Goal: Check status: Check status

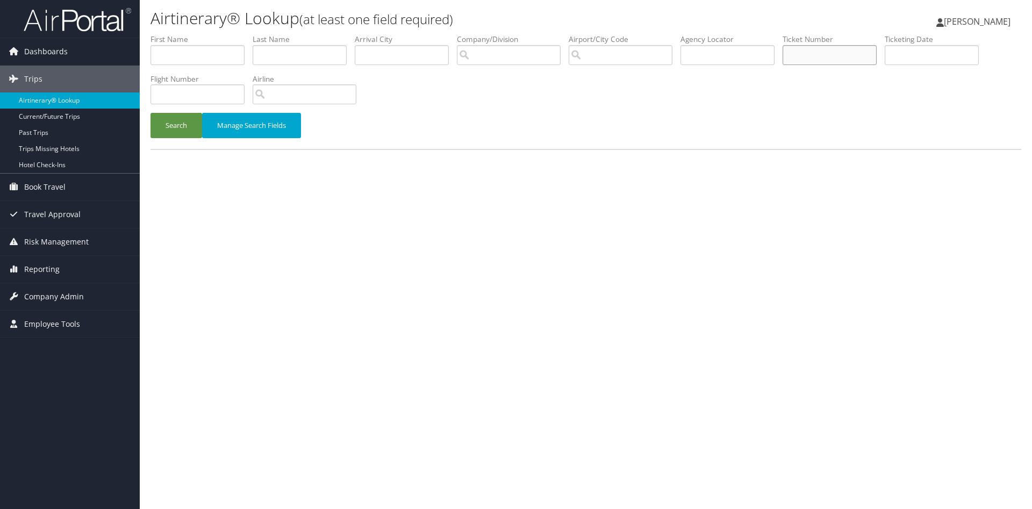
click at [866, 52] on input "text" at bounding box center [830, 55] width 94 height 20
paste input "5267311699398"
click at [151, 113] on button "Search" at bounding box center [177, 125] width 52 height 25
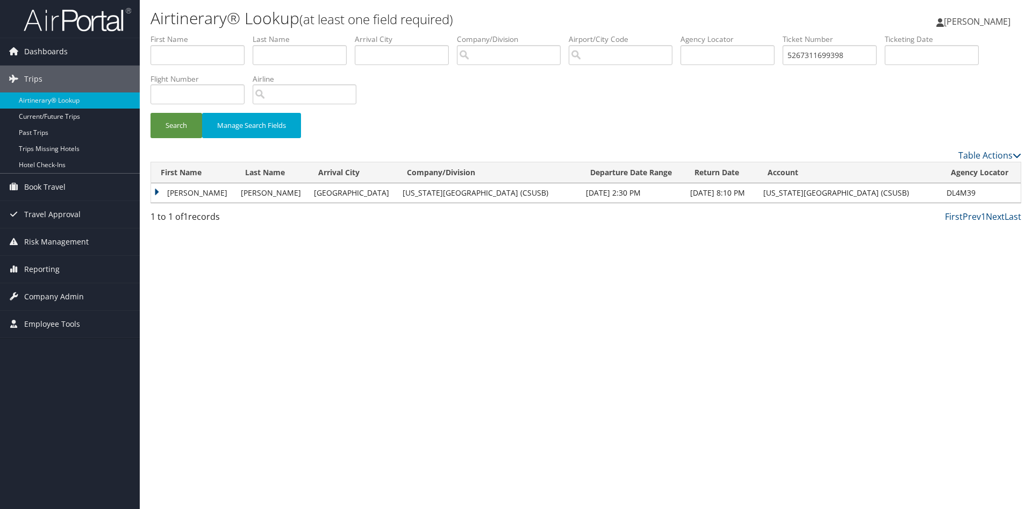
click at [235, 195] on td "HOPSON" at bounding box center [271, 192] width 73 height 19
click at [280, 192] on td "HOPSON" at bounding box center [271, 192] width 73 height 19
click at [198, 193] on td "KAMRON HAWK" at bounding box center [193, 192] width 84 height 19
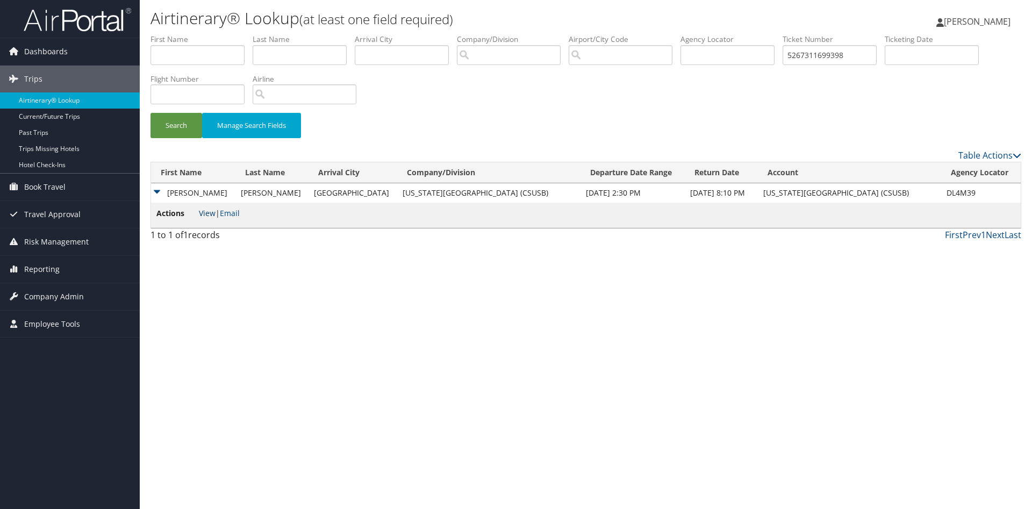
click at [204, 214] on link "View" at bounding box center [207, 213] width 17 height 10
drag, startPoint x: 892, startPoint y: 51, endPoint x: 816, endPoint y: 54, distance: 77.0
click at [817, 54] on input "5267311699398" at bounding box center [830, 55] width 94 height 20
paste input "8900897924285"
click at [151, 113] on button "Search" at bounding box center [177, 125] width 52 height 25
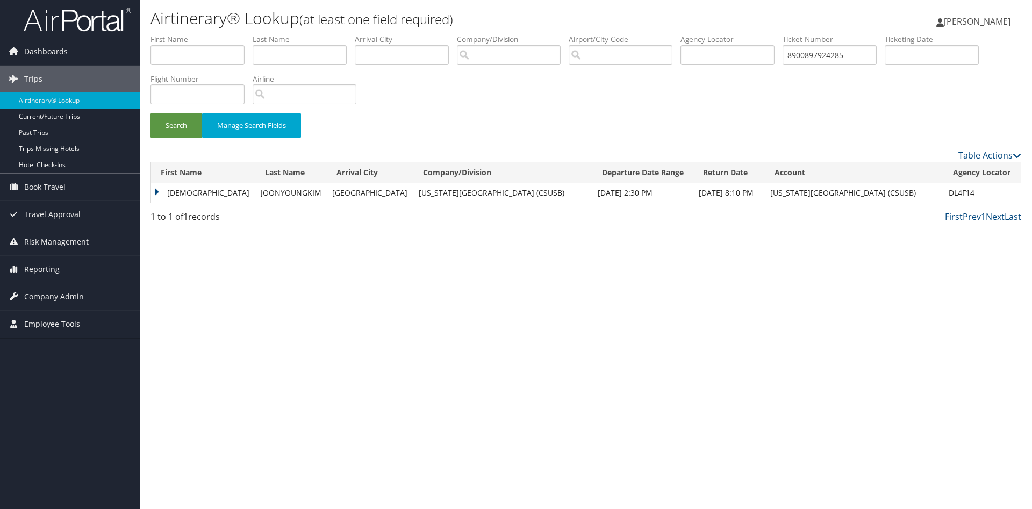
click at [200, 196] on td "ISAIAH" at bounding box center [203, 192] width 104 height 19
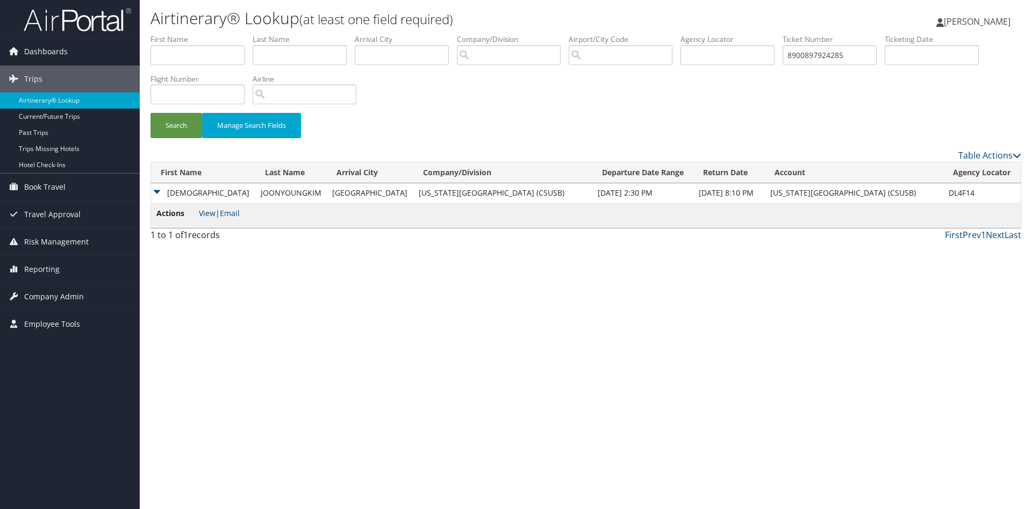
click at [206, 215] on link "View" at bounding box center [207, 213] width 17 height 10
drag, startPoint x: 901, startPoint y: 59, endPoint x: 797, endPoint y: 60, distance: 103.8
click at [798, 60] on input "8900897924285" at bounding box center [830, 55] width 94 height 20
paste input "5824"
type input "8900897925824"
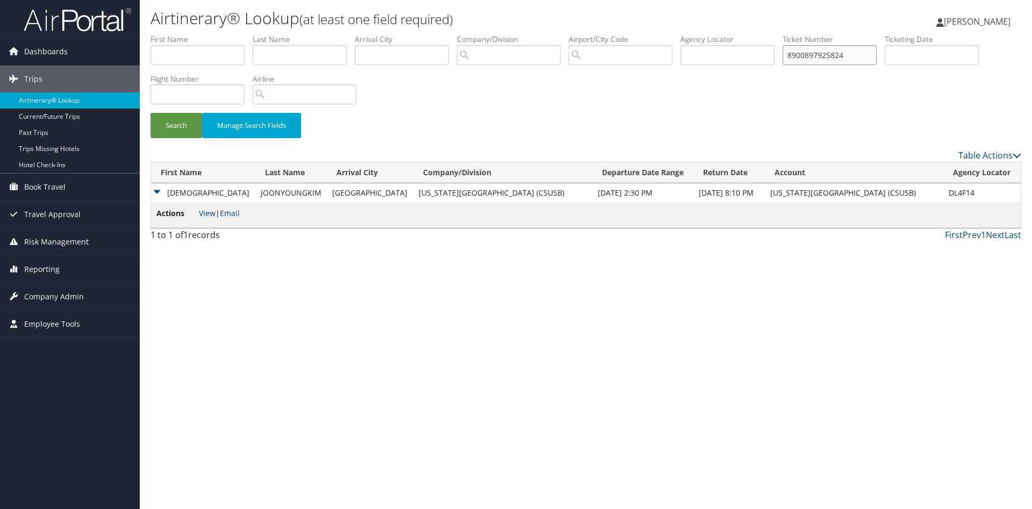
click at [151, 113] on button "Search" at bounding box center [177, 125] width 52 height 25
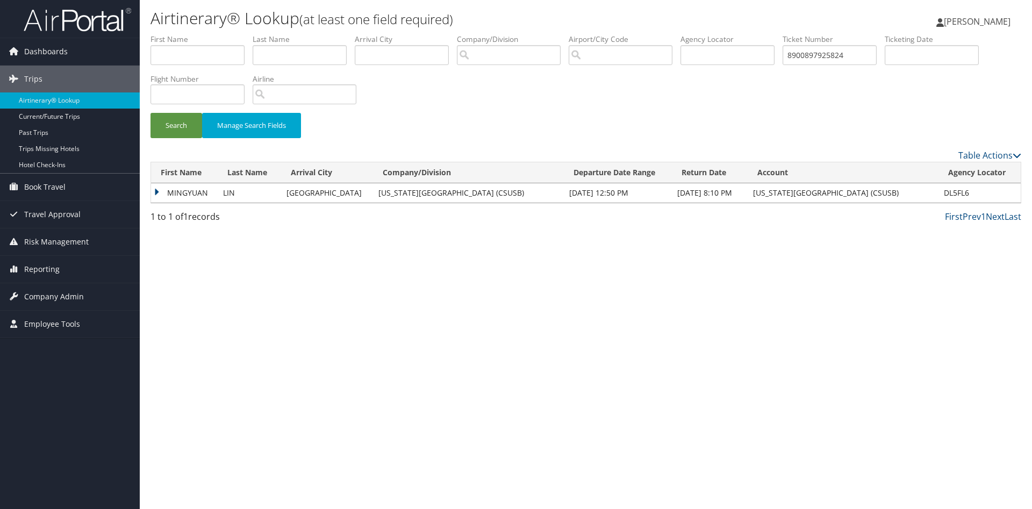
click at [211, 197] on td "MINGYUAN" at bounding box center [184, 192] width 67 height 19
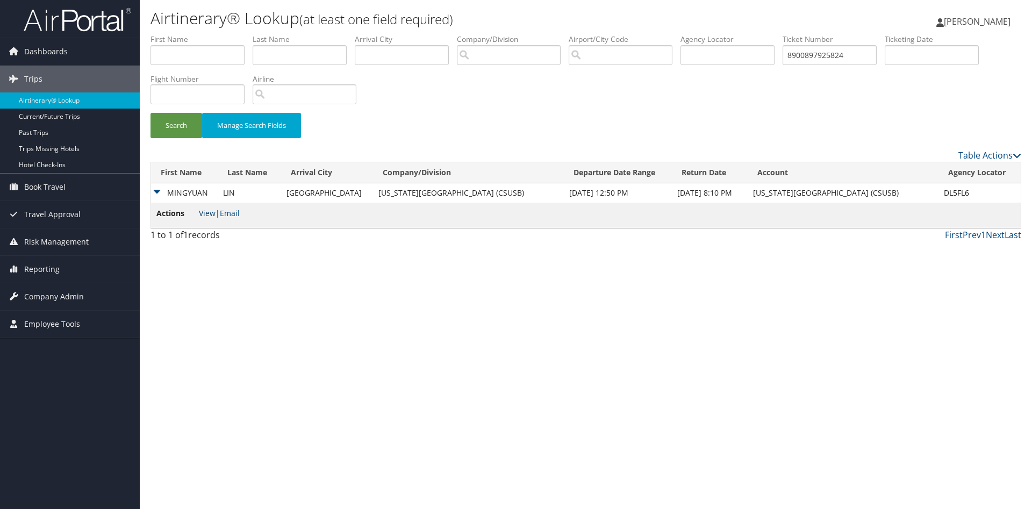
click at [209, 210] on link "View" at bounding box center [207, 213] width 17 height 10
drag, startPoint x: 895, startPoint y: 47, endPoint x: 831, endPoint y: 52, distance: 63.6
click at [831, 52] on input "8900897925824" at bounding box center [830, 55] width 94 height 20
paste input "8900897924292"
click at [151, 113] on button "Search" at bounding box center [177, 125] width 52 height 25
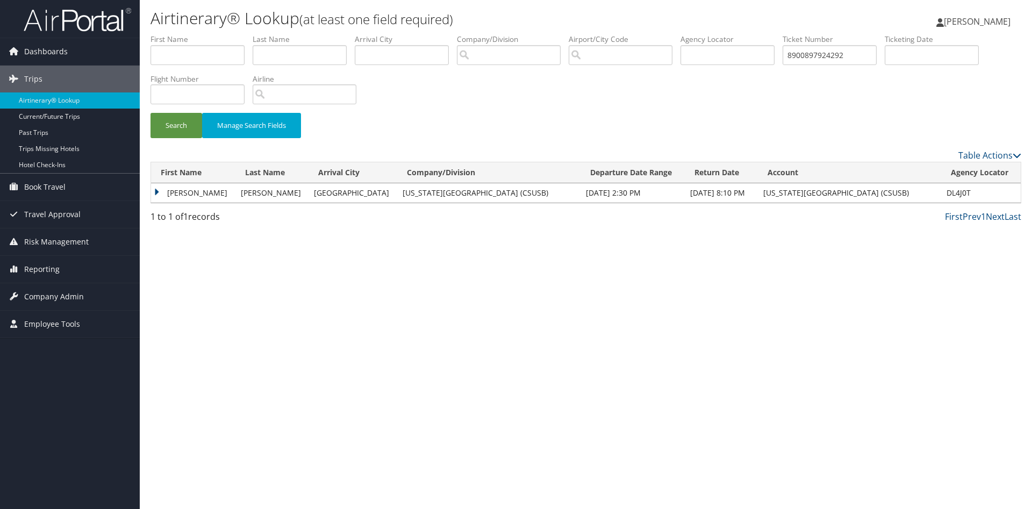
click at [234, 198] on td "AARON CHRISTOPHER" at bounding box center [193, 192] width 84 height 19
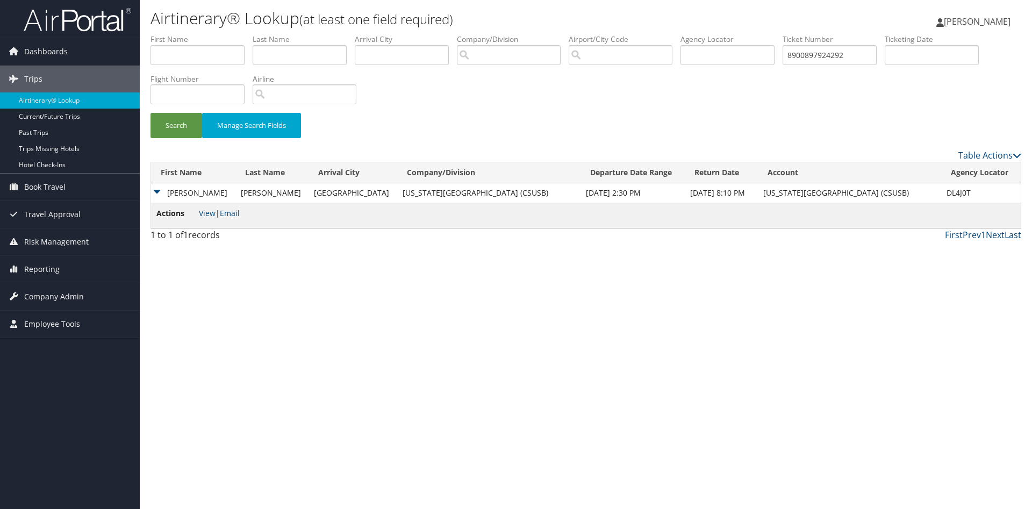
click at [206, 219] on li "Actions View | Email" at bounding box center [197, 216] width 83 height 16
click at [207, 217] on link "View" at bounding box center [207, 213] width 17 height 10
drag, startPoint x: 897, startPoint y: 52, endPoint x: 818, endPoint y: 53, distance: 78.5
click at [818, 53] on input "8900897924292" at bounding box center [830, 55] width 94 height 20
paste input "5267311699429"
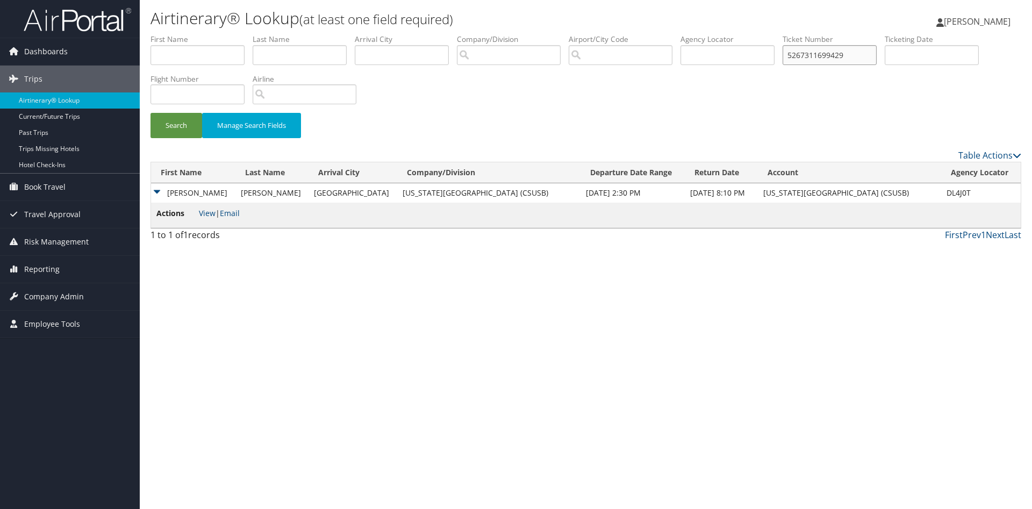
click at [151, 113] on button "Search" at bounding box center [177, 125] width 52 height 25
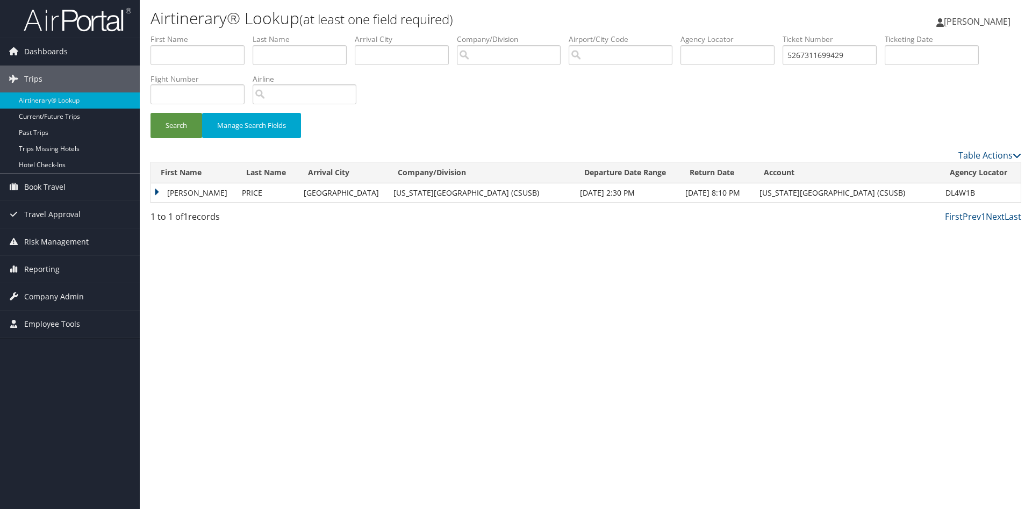
click at [206, 191] on td "TYLER" at bounding box center [193, 192] width 85 height 19
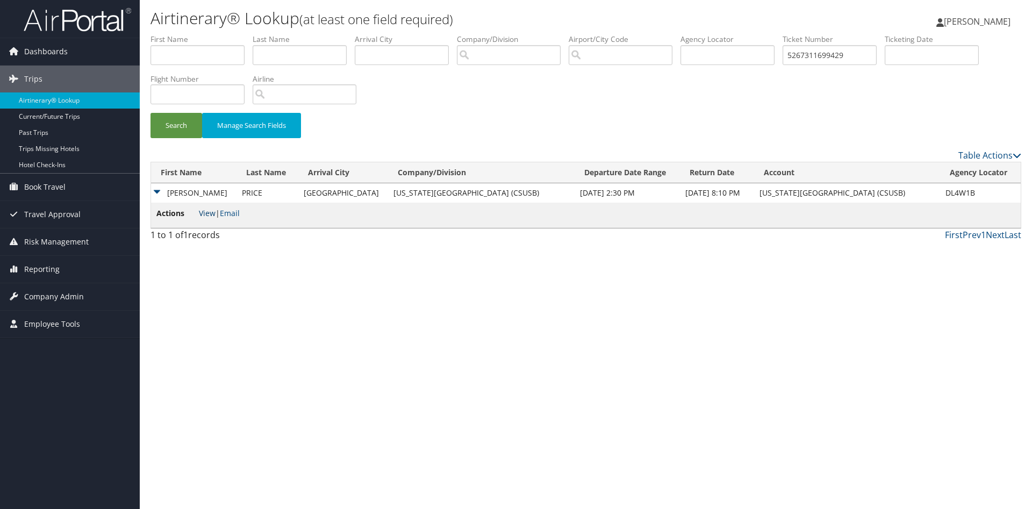
click at [212, 212] on link "View" at bounding box center [207, 213] width 17 height 10
drag, startPoint x: 880, startPoint y: 60, endPoint x: 776, endPoint y: 58, distance: 103.8
click at [783, 58] on input "5267311699429" at bounding box center [830, 55] width 94 height 20
paste input "8900897936081"
click at [151, 113] on button "Search" at bounding box center [177, 125] width 52 height 25
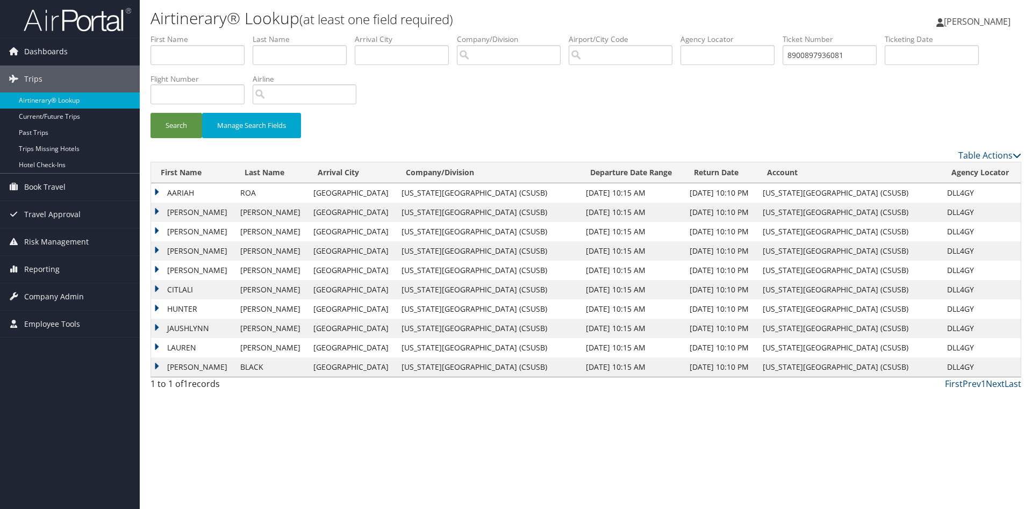
click at [190, 191] on td "AARIAH" at bounding box center [193, 192] width 84 height 19
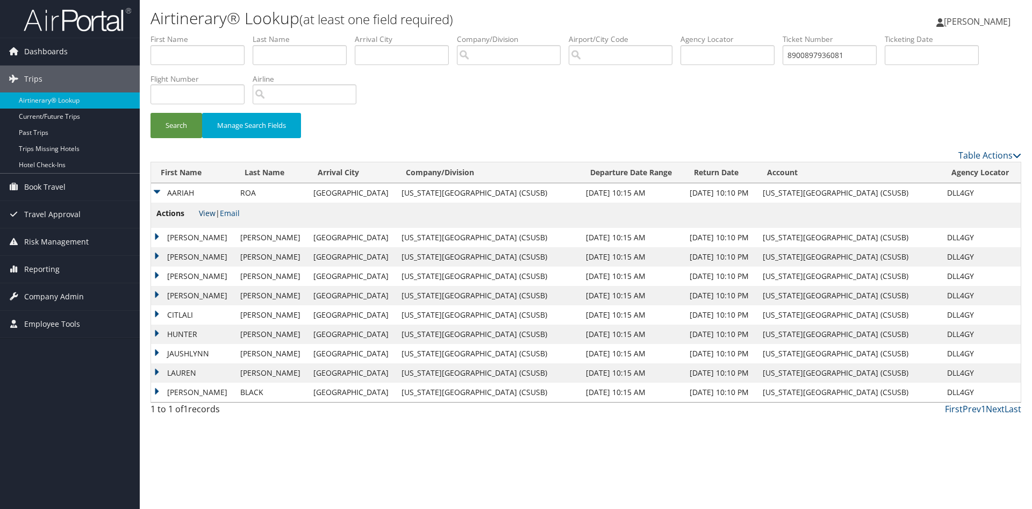
click at [208, 212] on link "View" at bounding box center [207, 213] width 17 height 10
drag, startPoint x: 891, startPoint y: 60, endPoint x: 813, endPoint y: 56, distance: 78.6
click at [813, 56] on input "8900897936081" at bounding box center [830, 55] width 94 height 20
paste input "78"
type input "8900897936078"
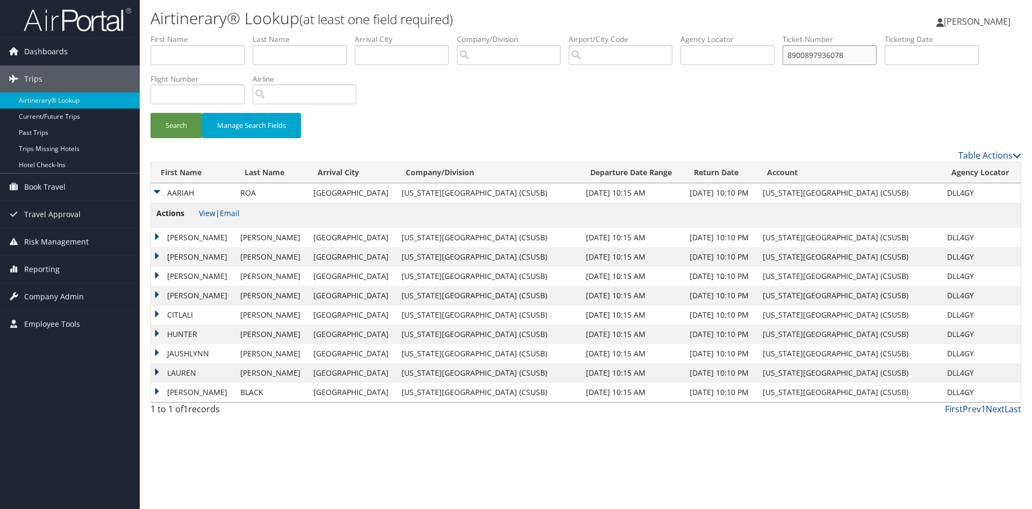
click at [151, 113] on button "Search" at bounding box center [177, 125] width 52 height 25
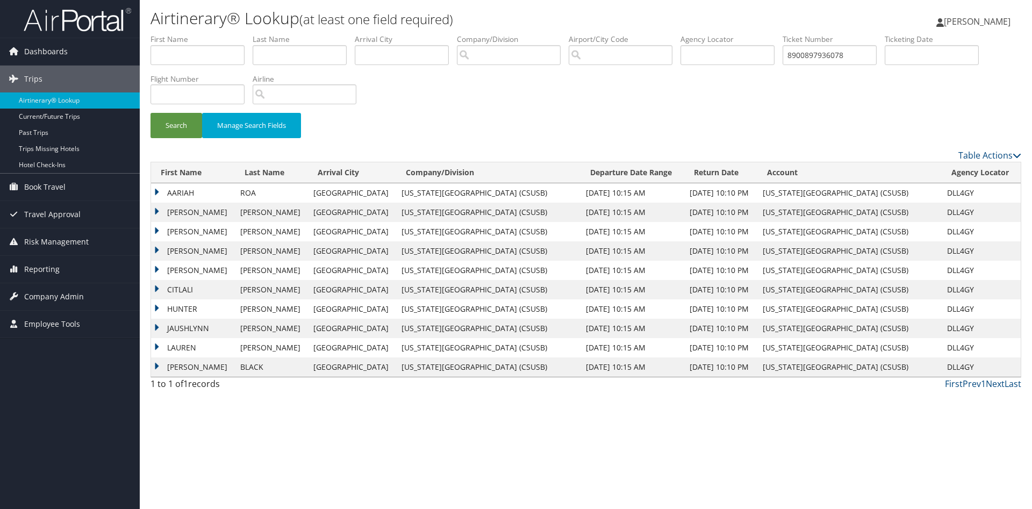
click at [235, 195] on td "ROA" at bounding box center [271, 192] width 73 height 19
click at [203, 192] on td "AARIAH" at bounding box center [193, 192] width 84 height 19
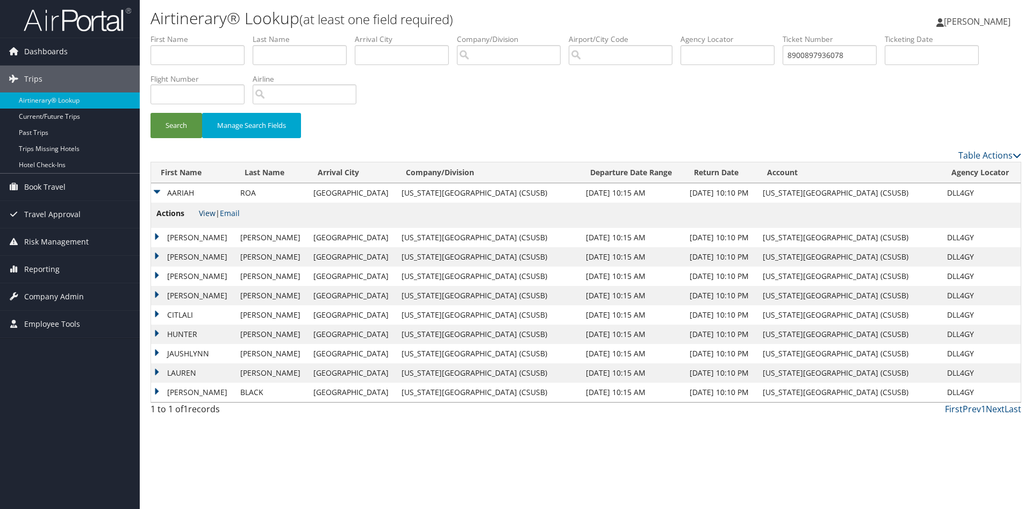
click at [206, 209] on link "View" at bounding box center [207, 213] width 17 height 10
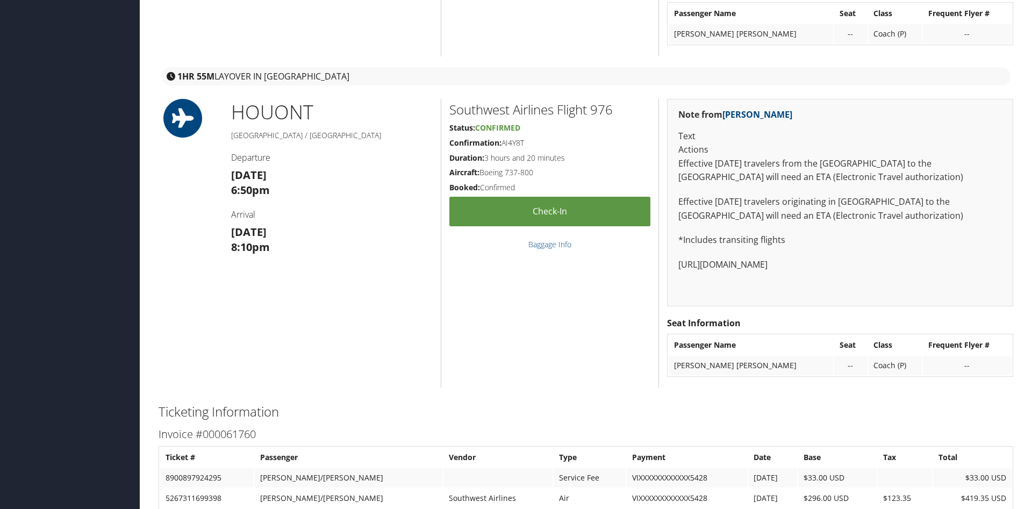
scroll to position [988, 0]
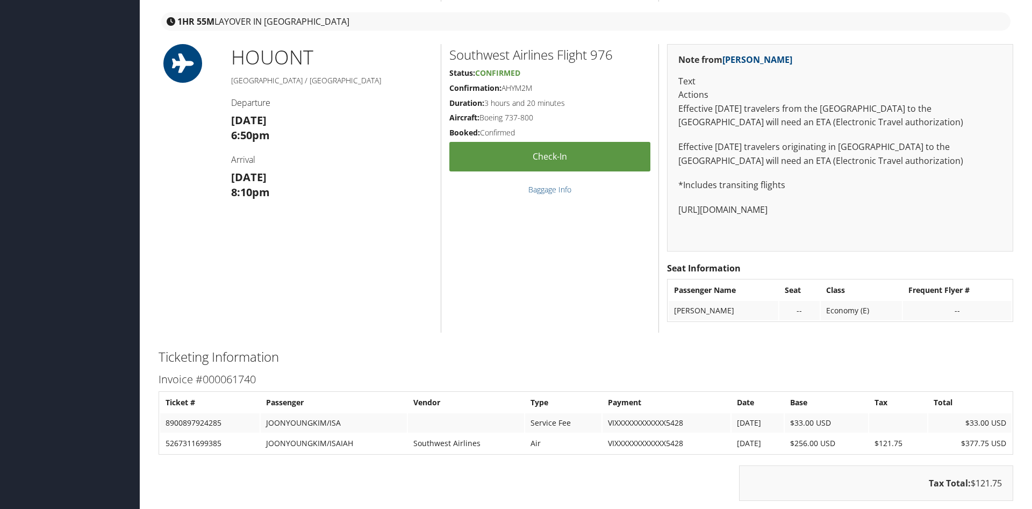
scroll to position [1097, 0]
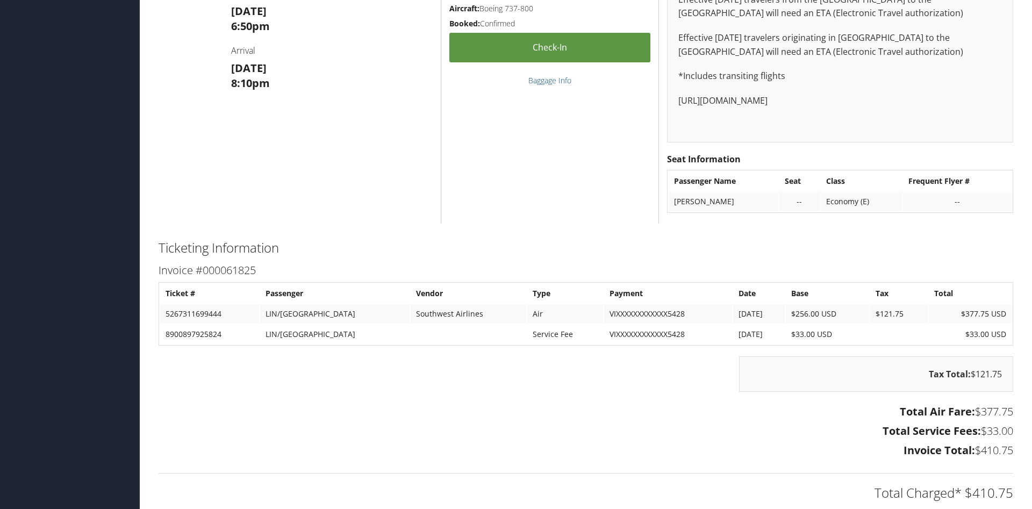
scroll to position [1042, 0]
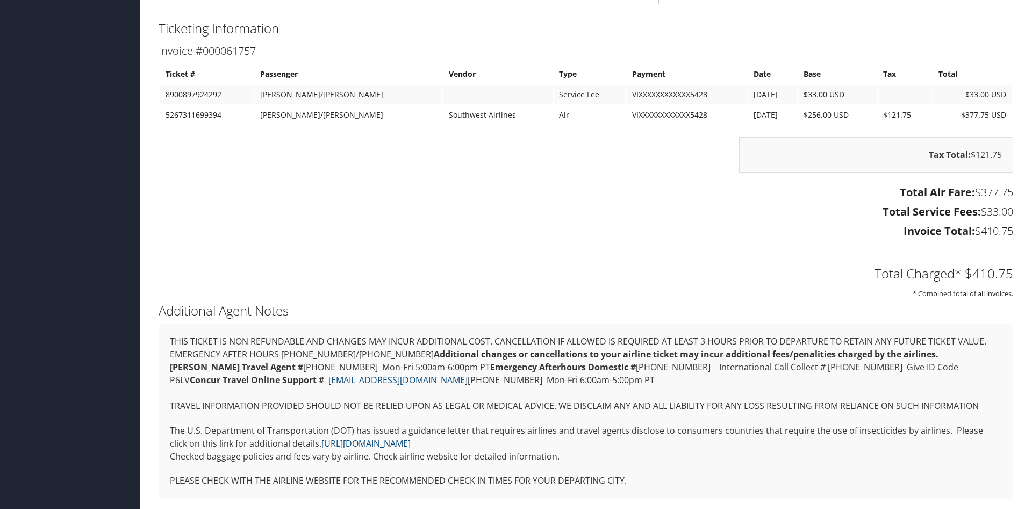
scroll to position [988, 0]
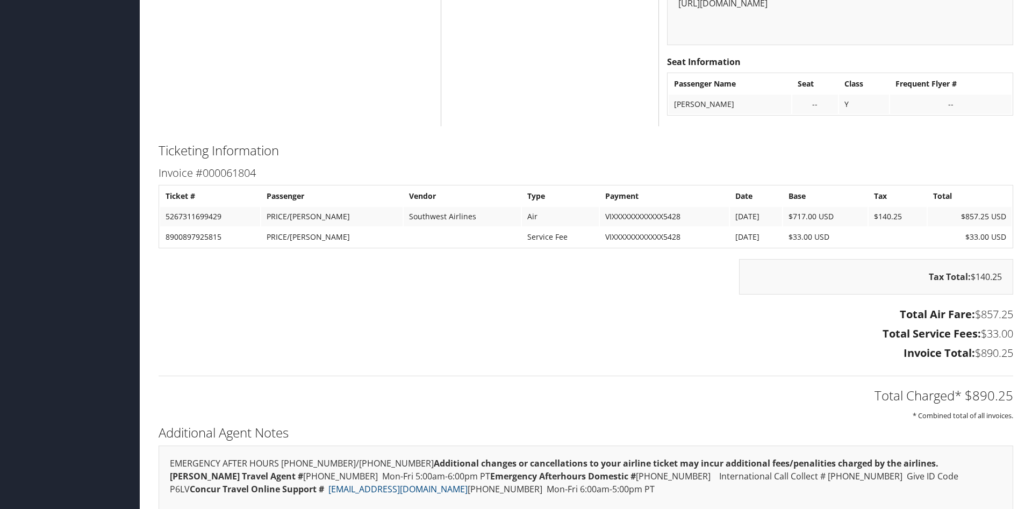
scroll to position [1030, 0]
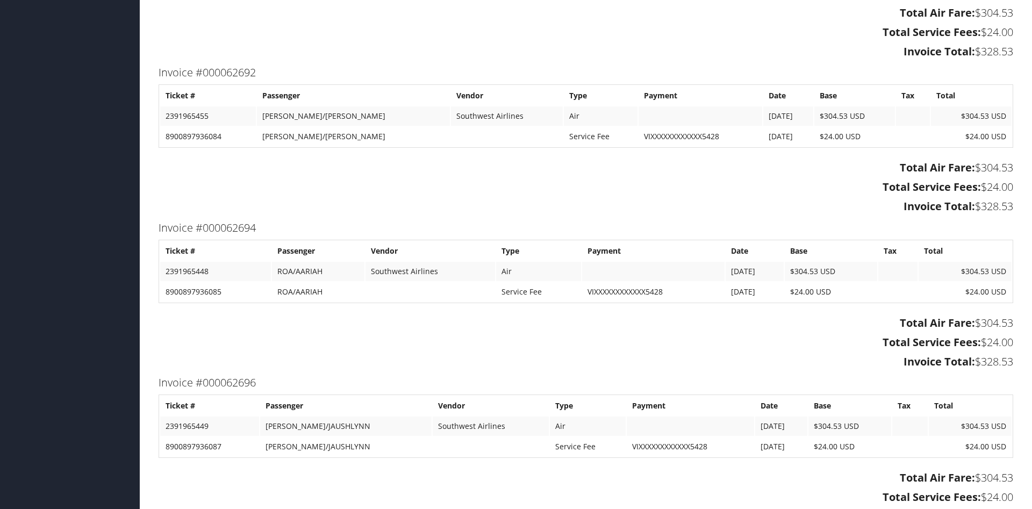
scroll to position [3286, 0]
